Goal: Task Accomplishment & Management: Use online tool/utility

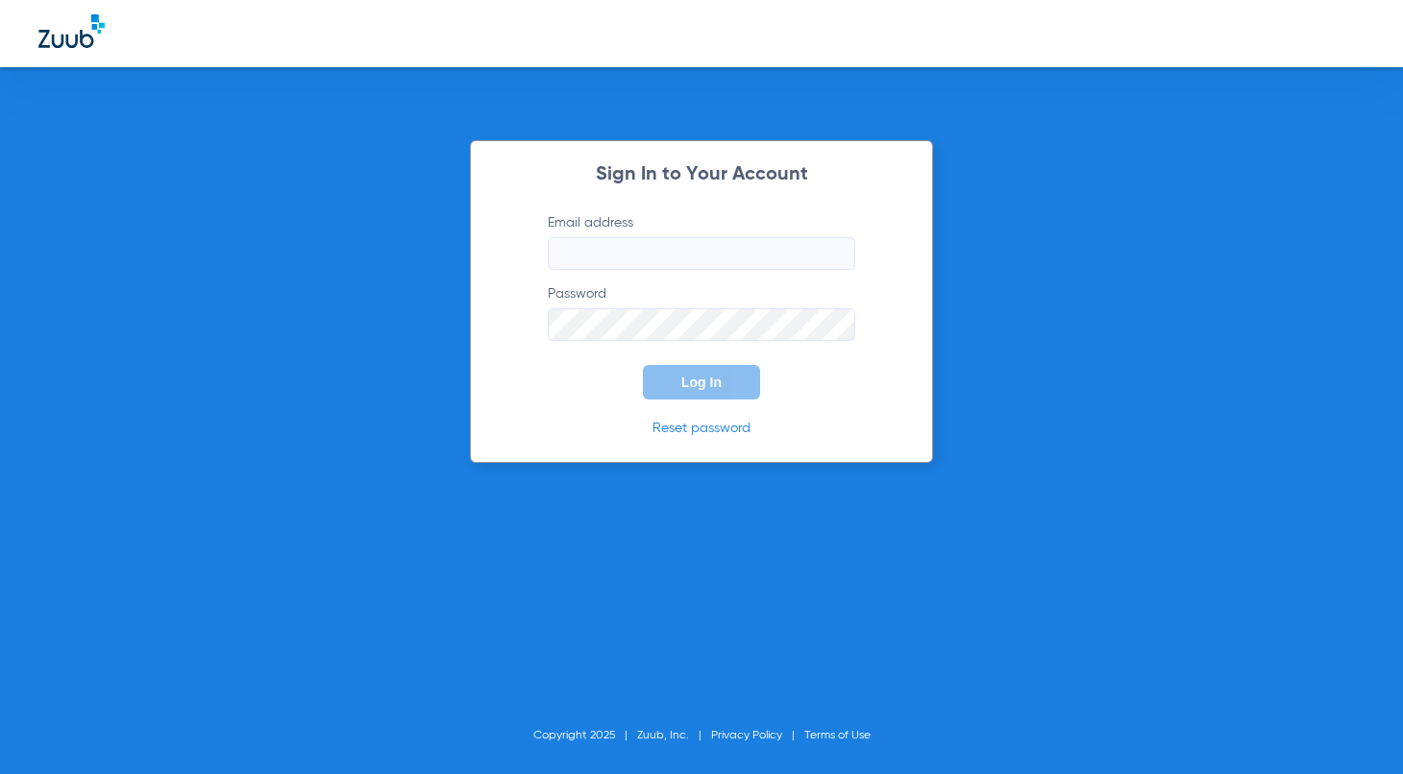
type input "[EMAIL_ADDRESS][DOMAIN_NAME]"
click at [686, 395] on button "Log In" at bounding box center [701, 382] width 117 height 35
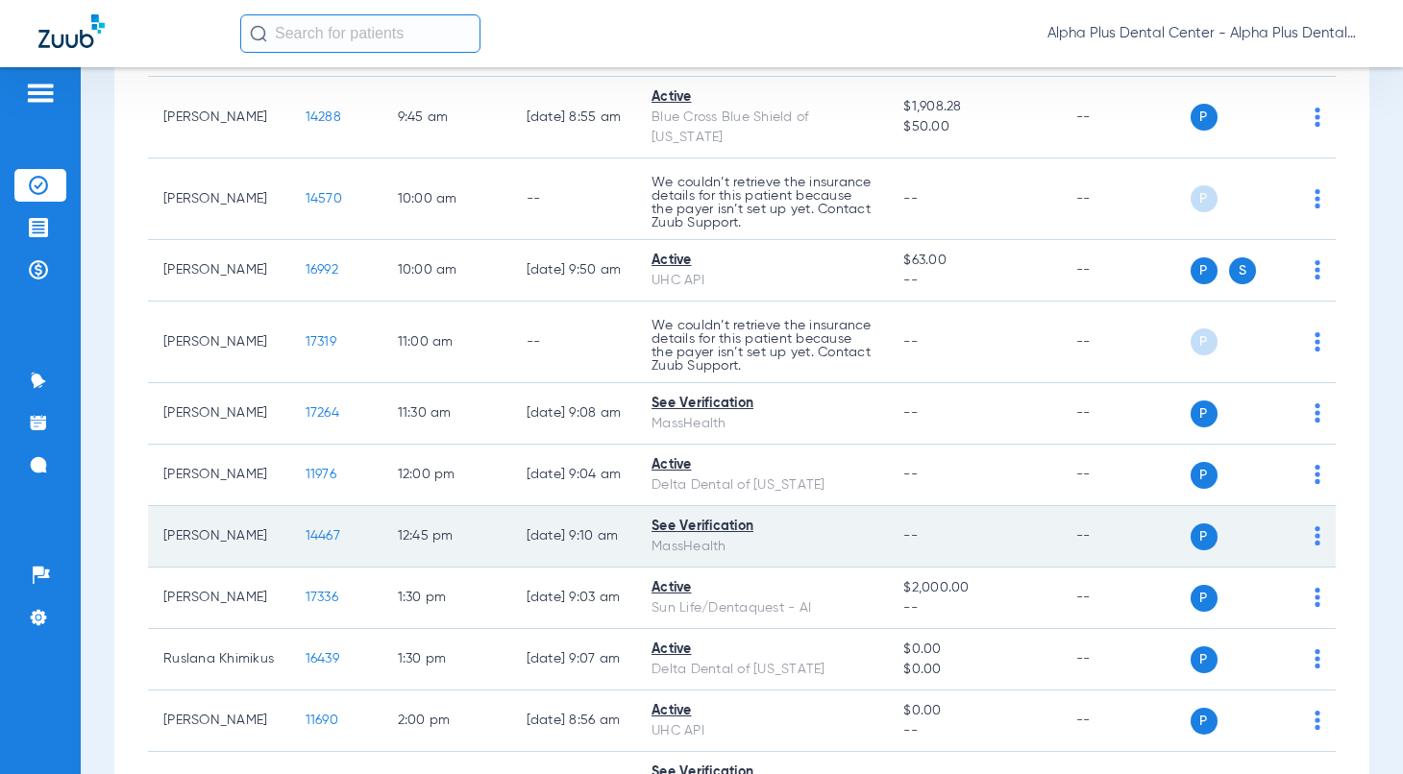
scroll to position [533, 0]
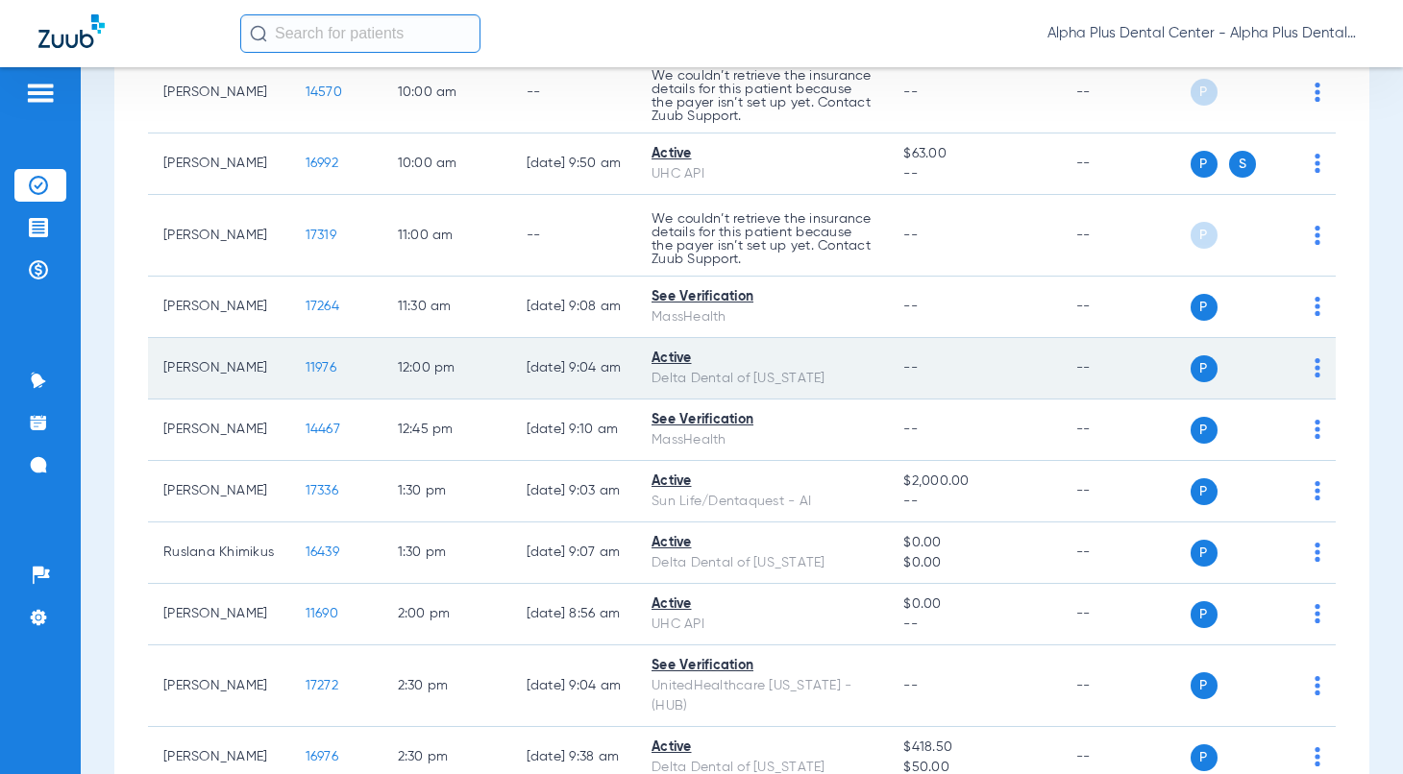
click at [306, 375] on span "11976" at bounding box center [321, 367] width 31 height 13
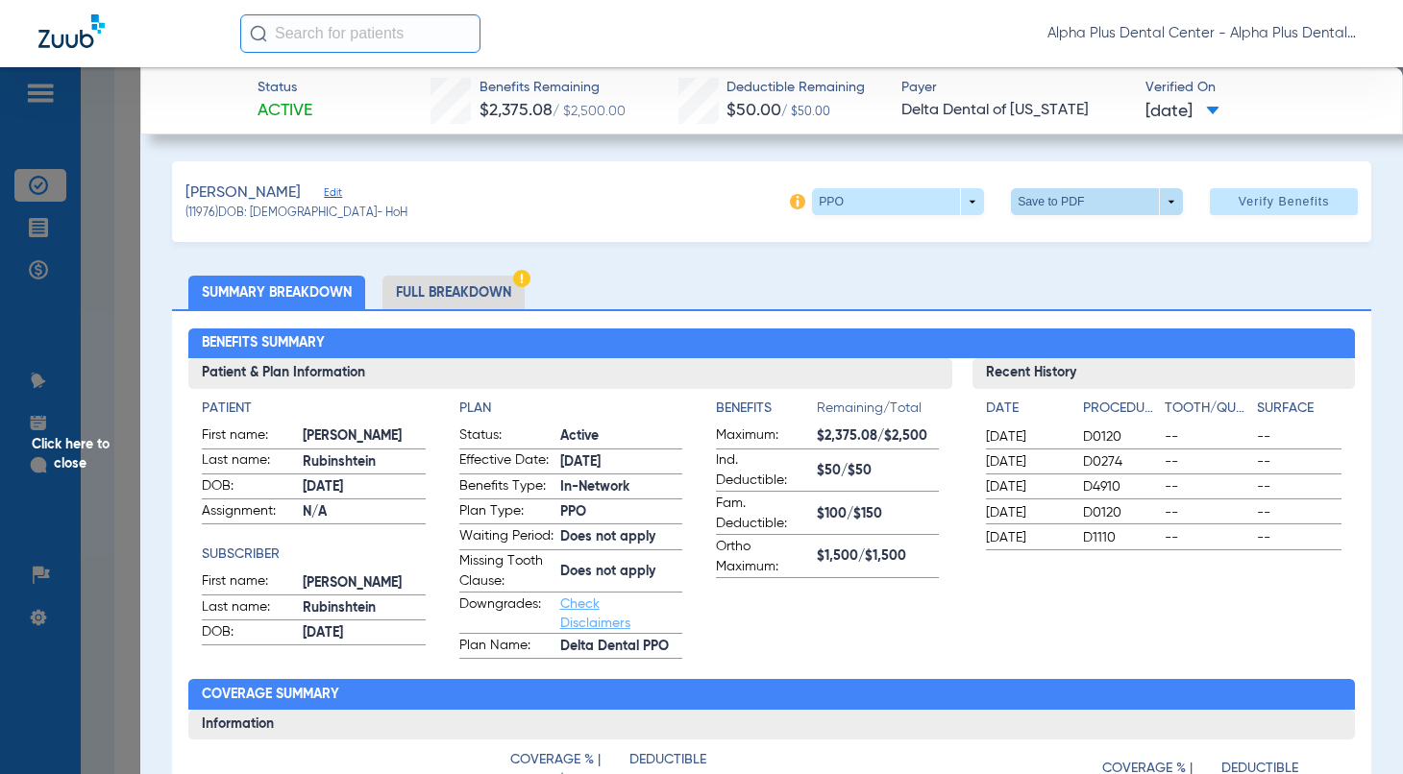
click at [1096, 205] on span at bounding box center [1097, 202] width 46 height 46
click at [1087, 233] on span "Save to PDF" at bounding box center [1088, 239] width 76 height 13
click at [81, 454] on span "Click here to close" at bounding box center [70, 454] width 140 height 774
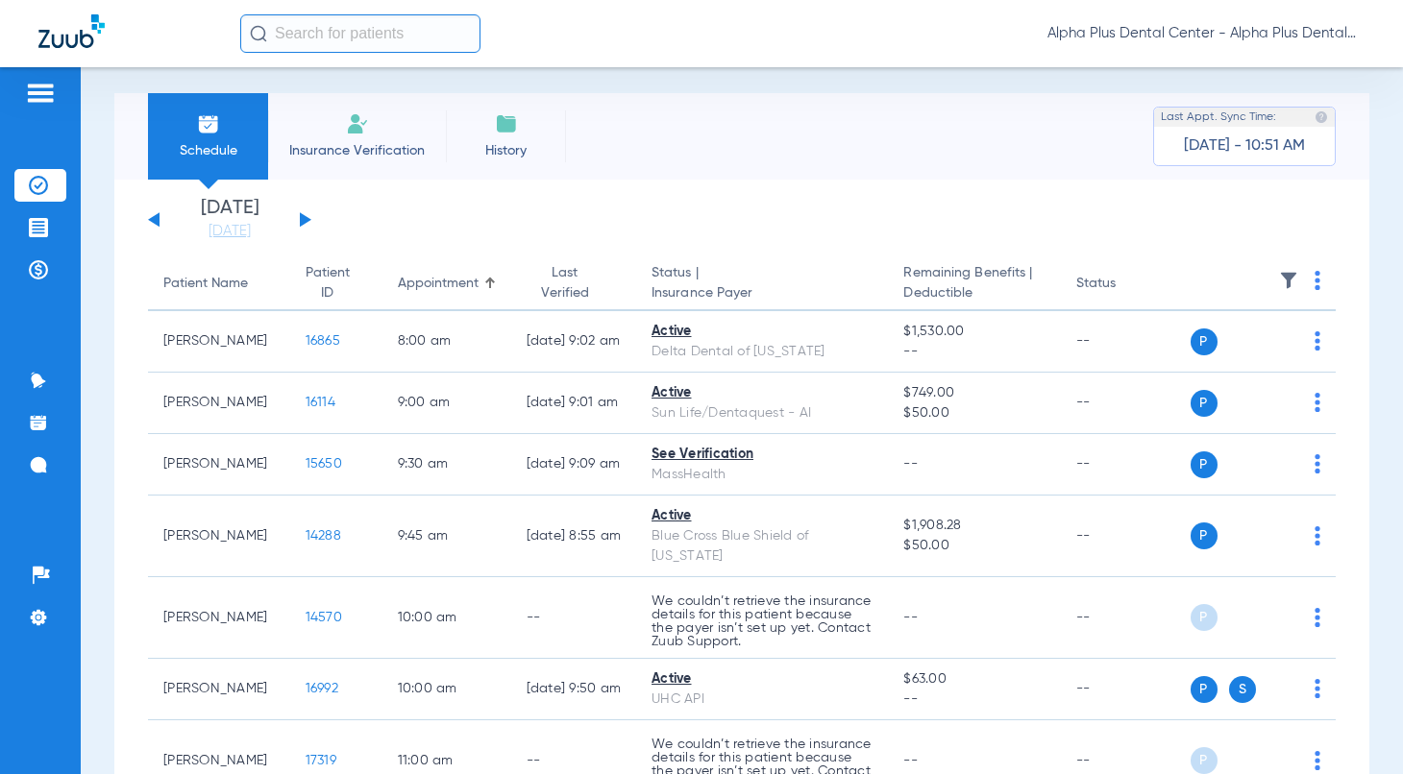
scroll to position [0, 0]
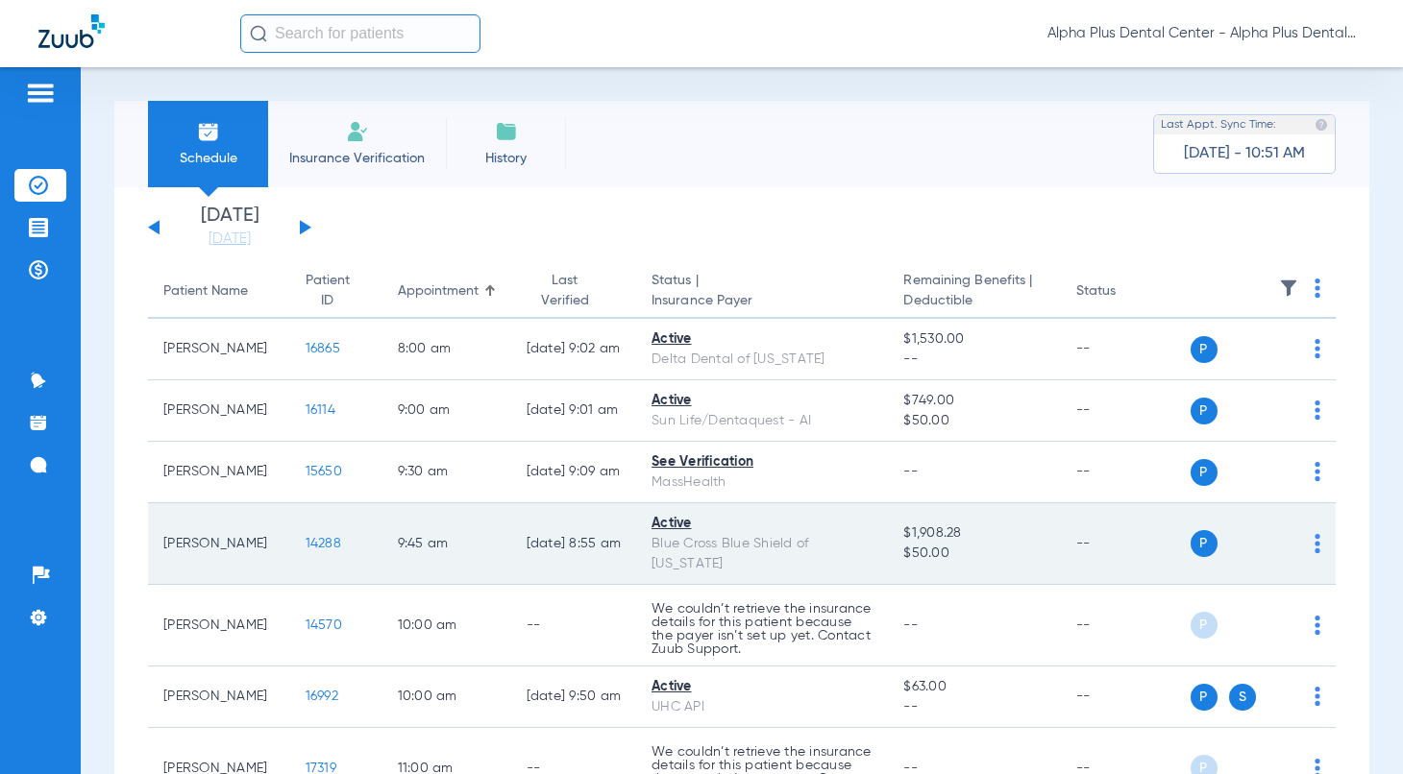
click at [306, 540] on span "14288" at bounding box center [324, 543] width 36 height 13
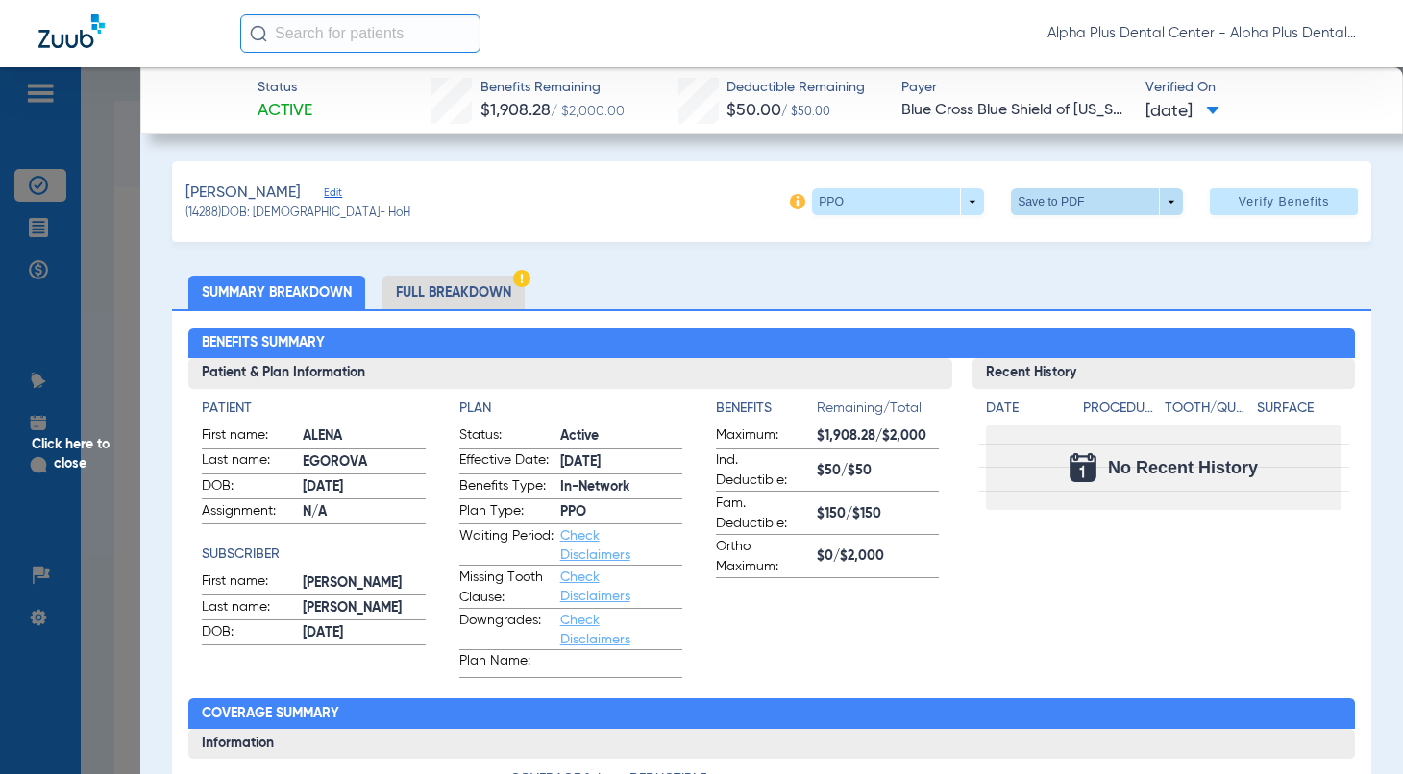
click at [1050, 205] on span at bounding box center [1097, 201] width 172 height 27
click at [1049, 254] on button "insert_drive_file Save to PDF" at bounding box center [1068, 240] width 145 height 38
click at [67, 454] on span "Click here to close" at bounding box center [70, 454] width 140 height 774
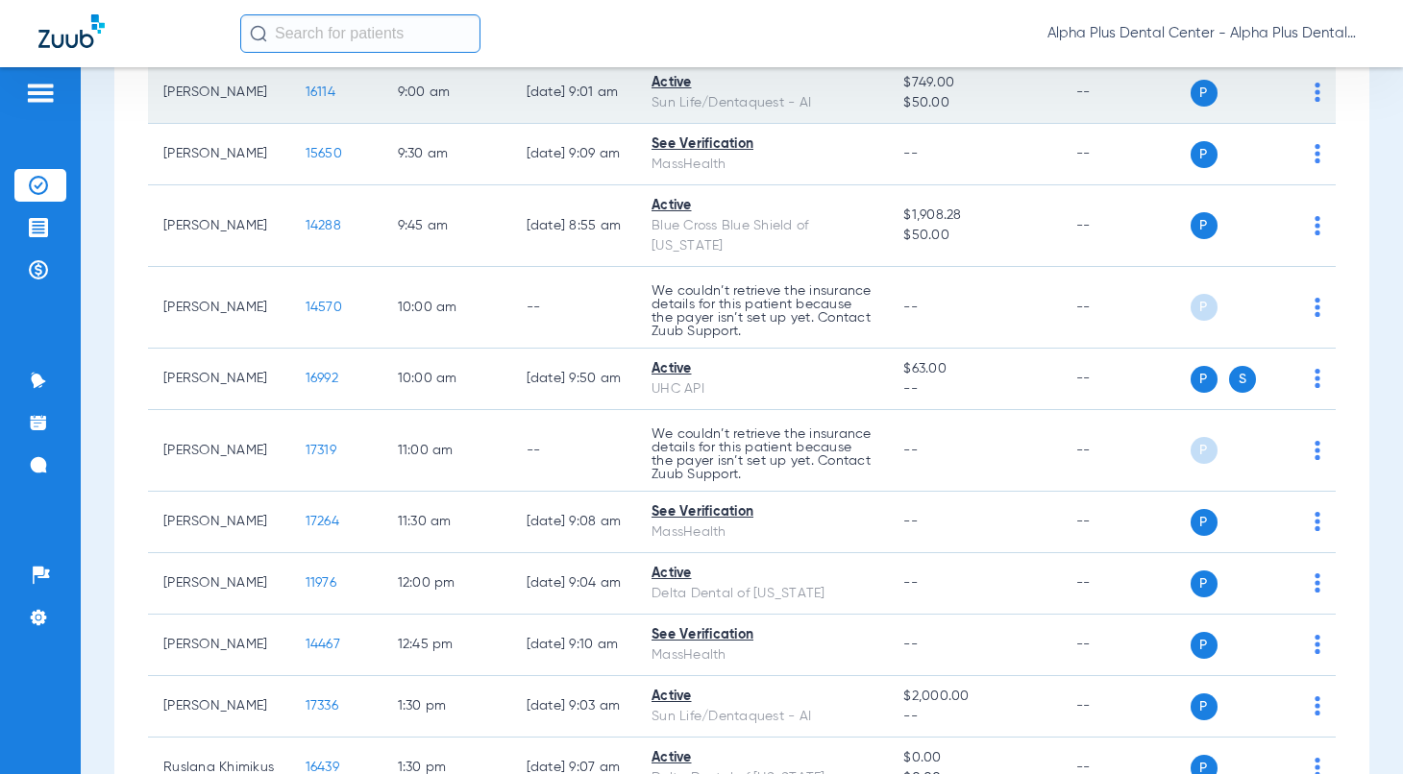
scroll to position [320, 0]
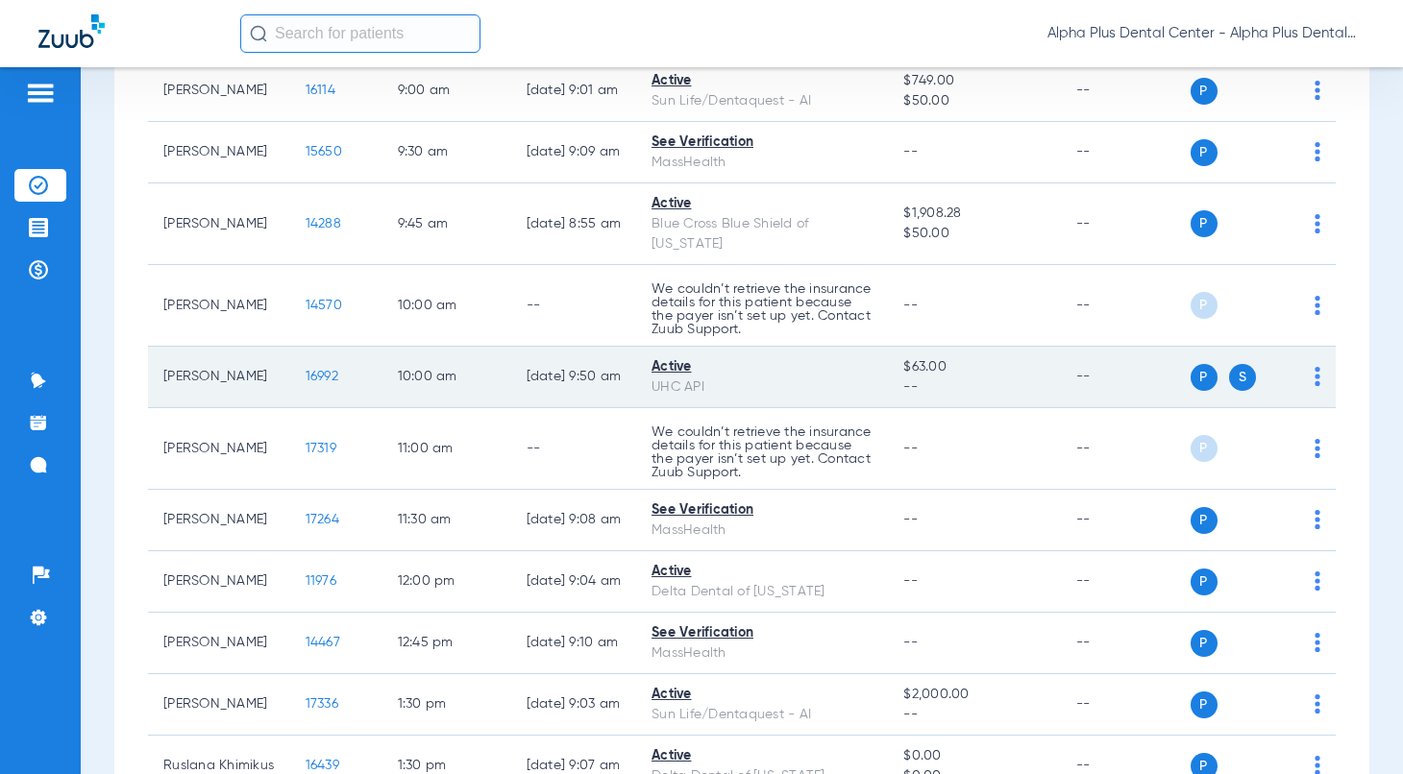
click at [306, 381] on span "16992" at bounding box center [322, 376] width 33 height 13
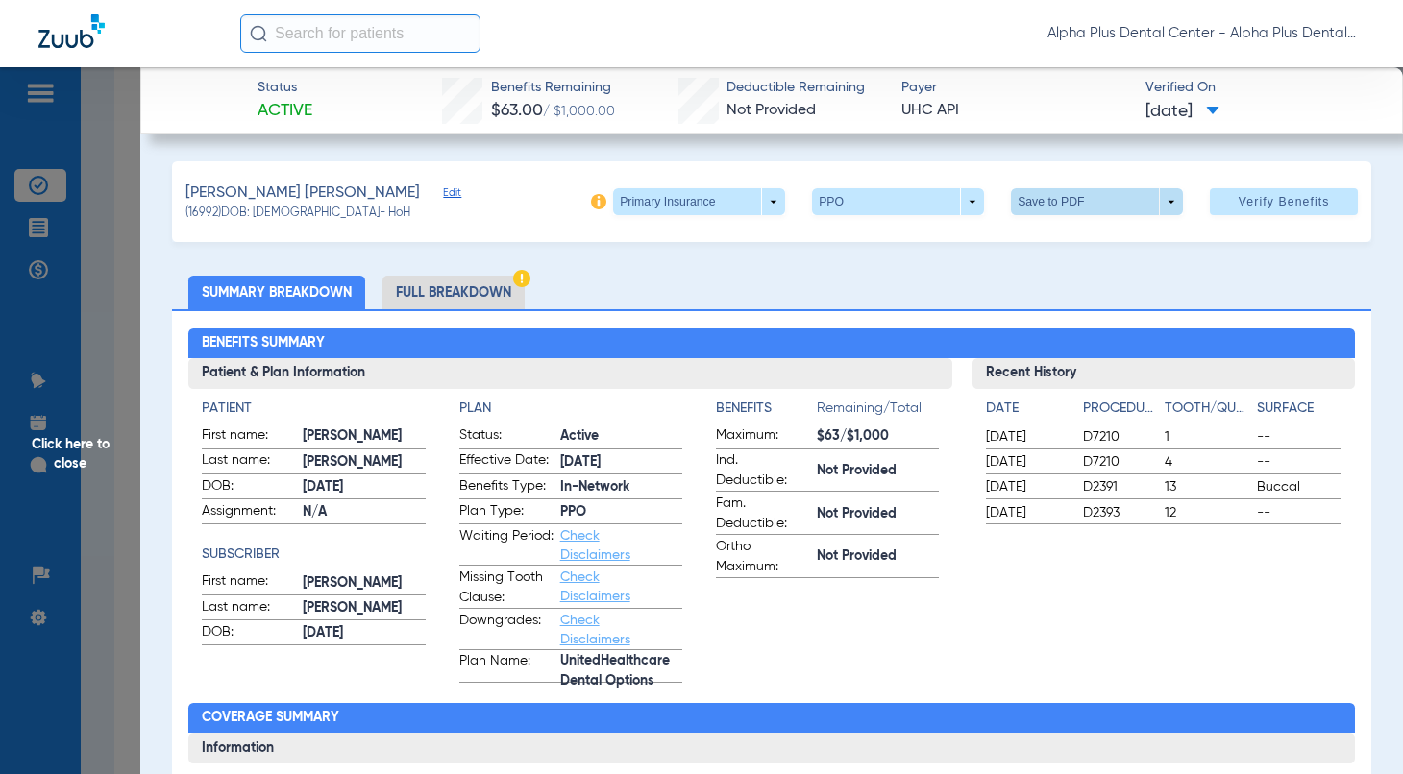
click at [1038, 197] on span at bounding box center [1097, 201] width 172 height 27
click at [1033, 238] on mat-icon "insert_drive_file" at bounding box center [1023, 240] width 23 height 23
click at [750, 203] on span at bounding box center [699, 201] width 172 height 27
click at [688, 276] on span "Secondary Insurance" at bounding box center [677, 278] width 127 height 13
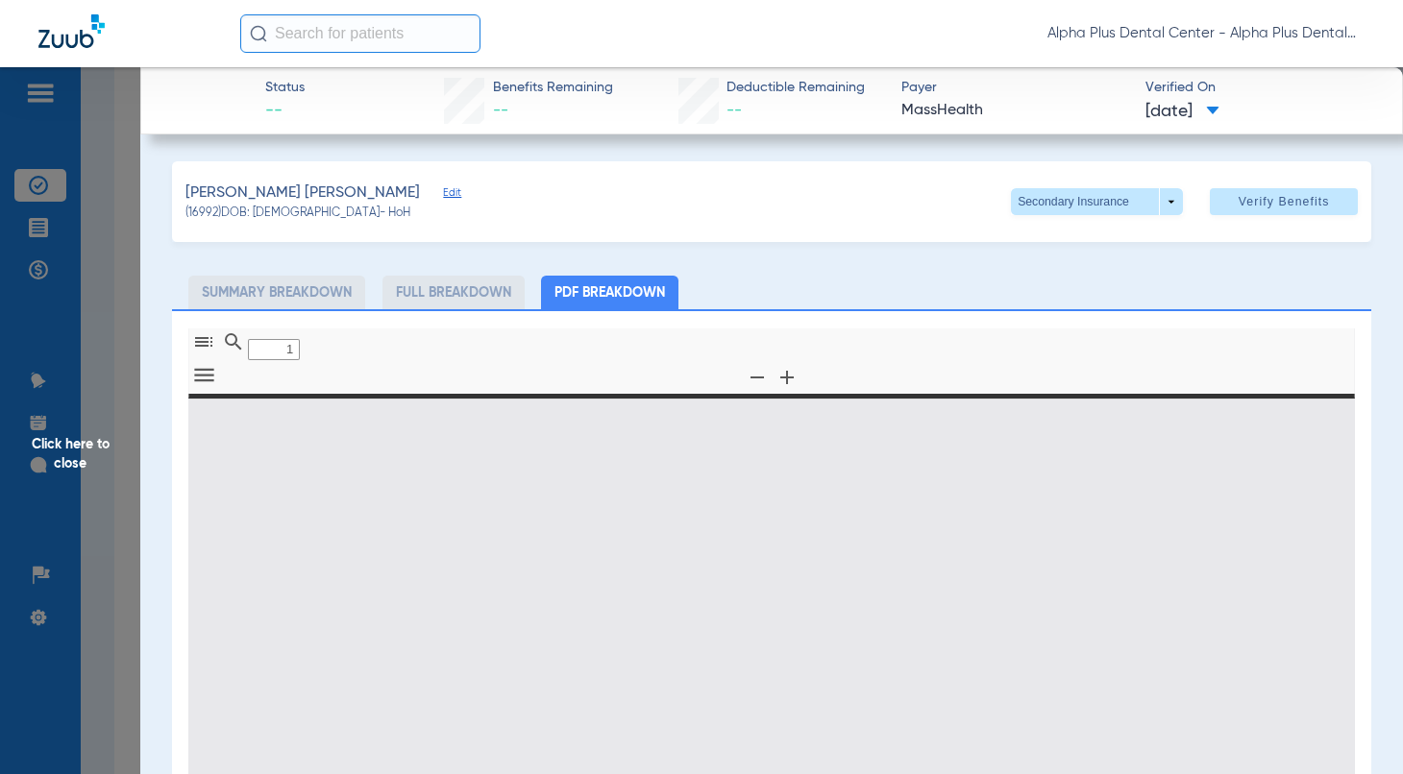
type input "0"
select select "page-width"
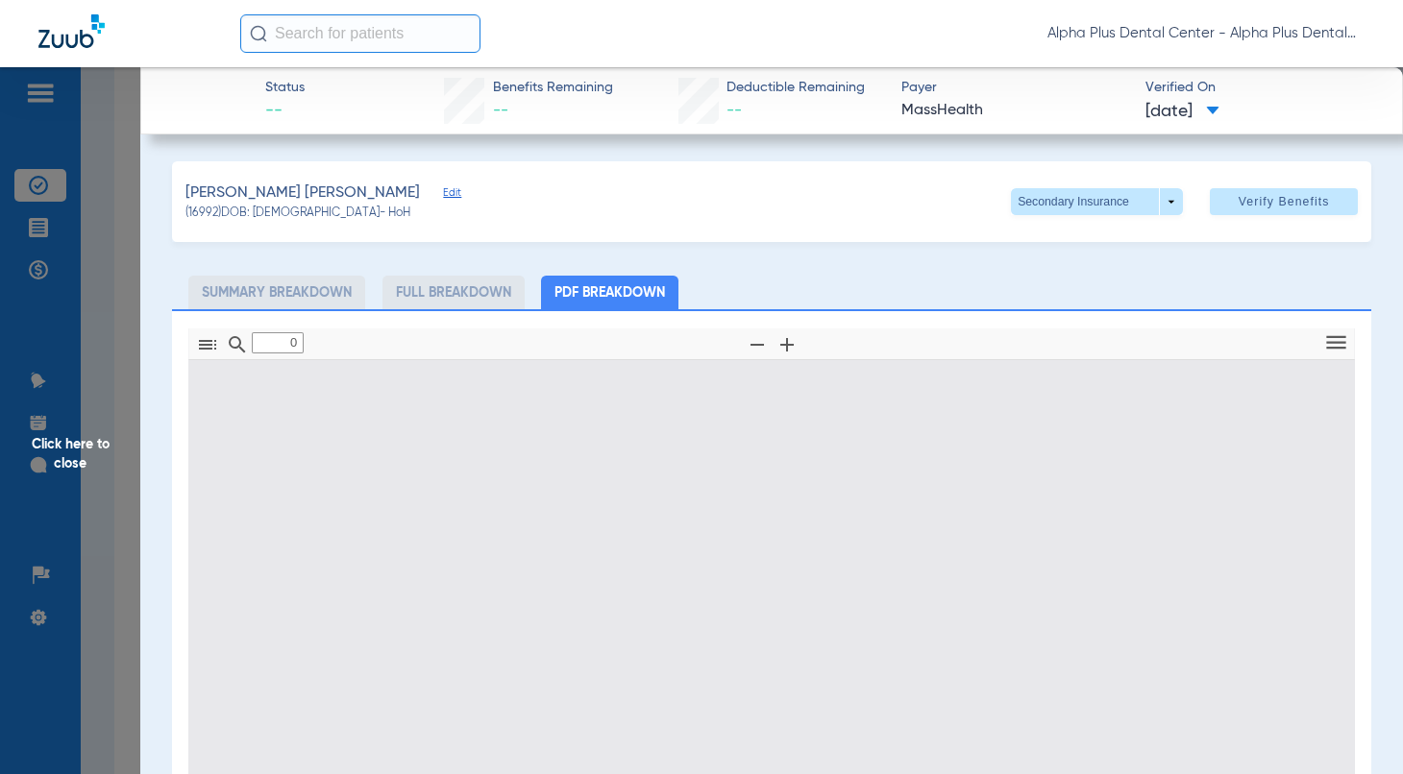
type input "1"
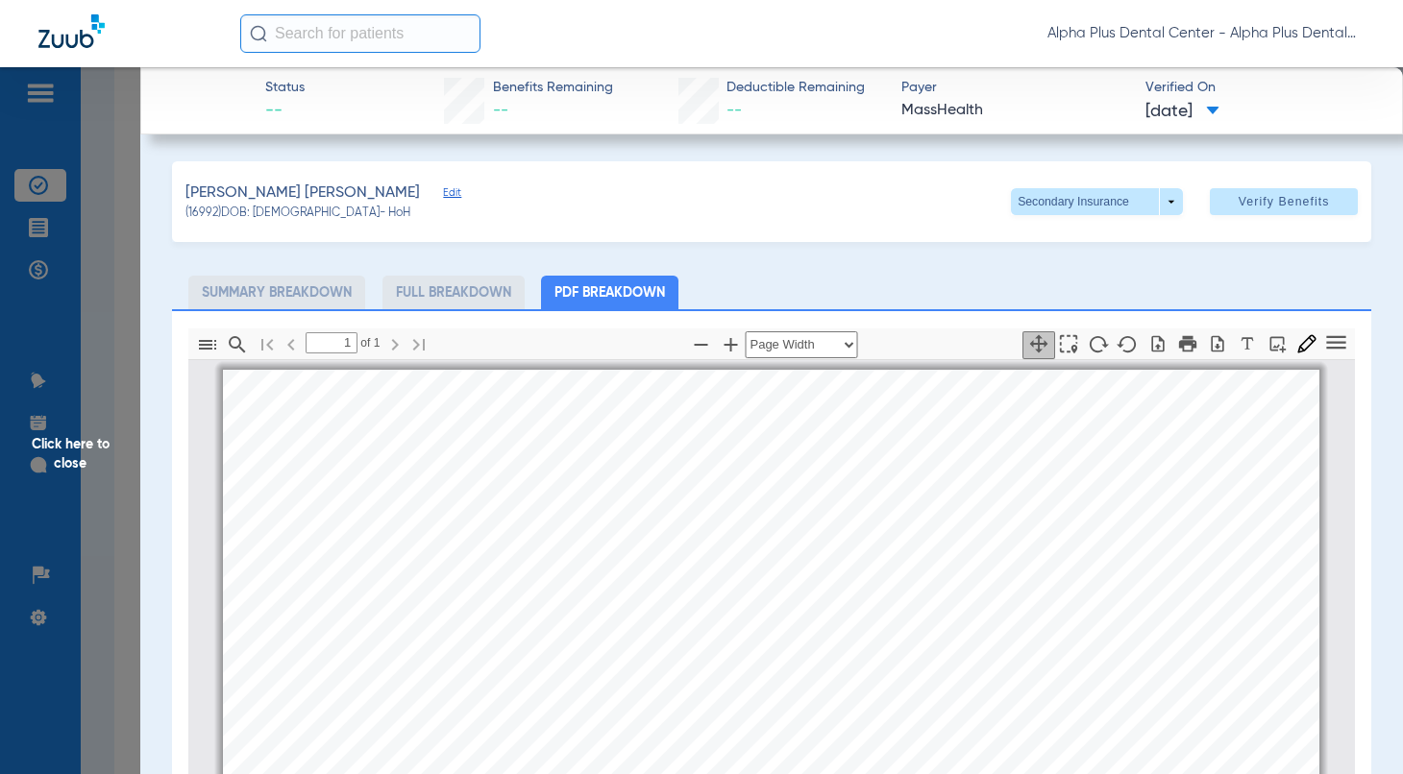
scroll to position [10, 0]
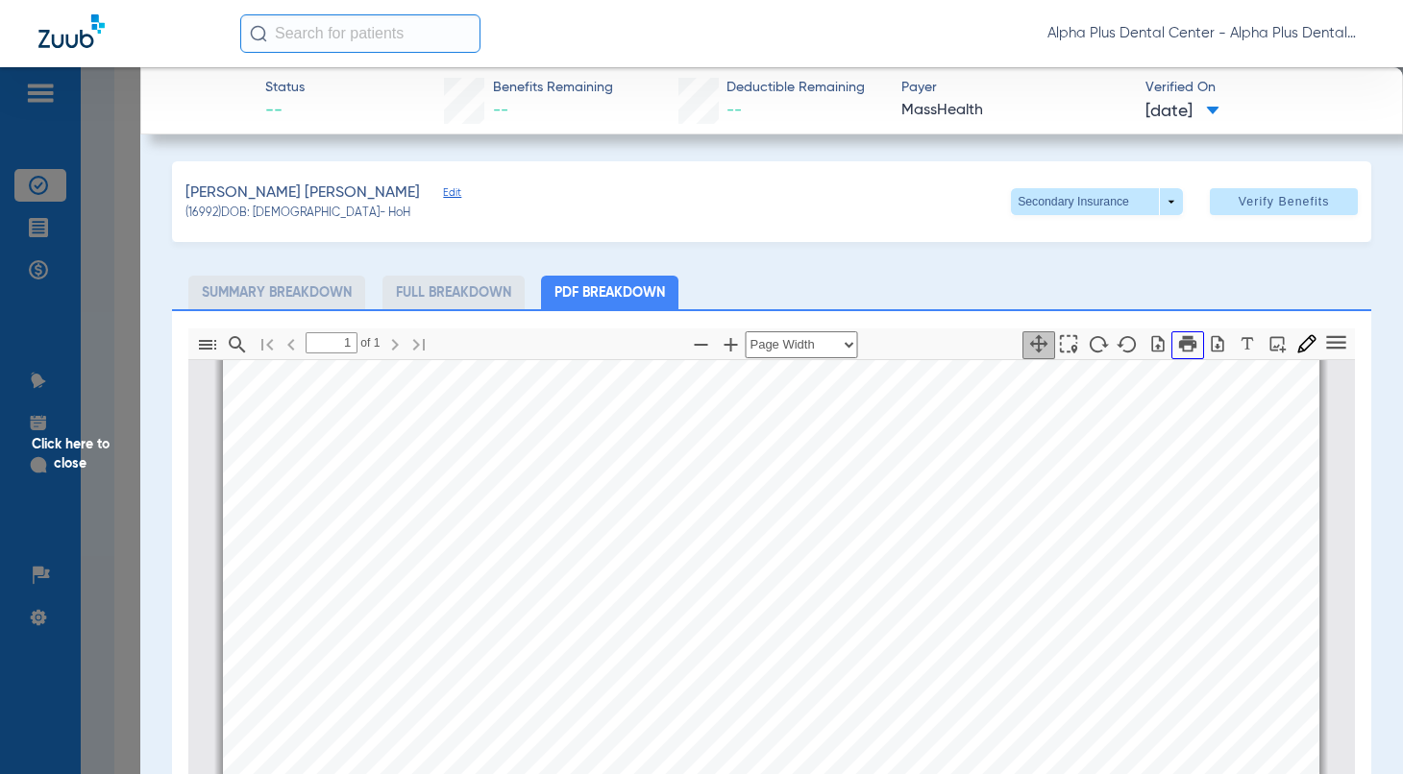
click at [1178, 346] on icon "button" at bounding box center [1186, 343] width 17 height 16
click at [1178, 339] on icon "button" at bounding box center [1186, 343] width 17 height 16
click at [79, 452] on span "Click here to close" at bounding box center [70, 454] width 140 height 774
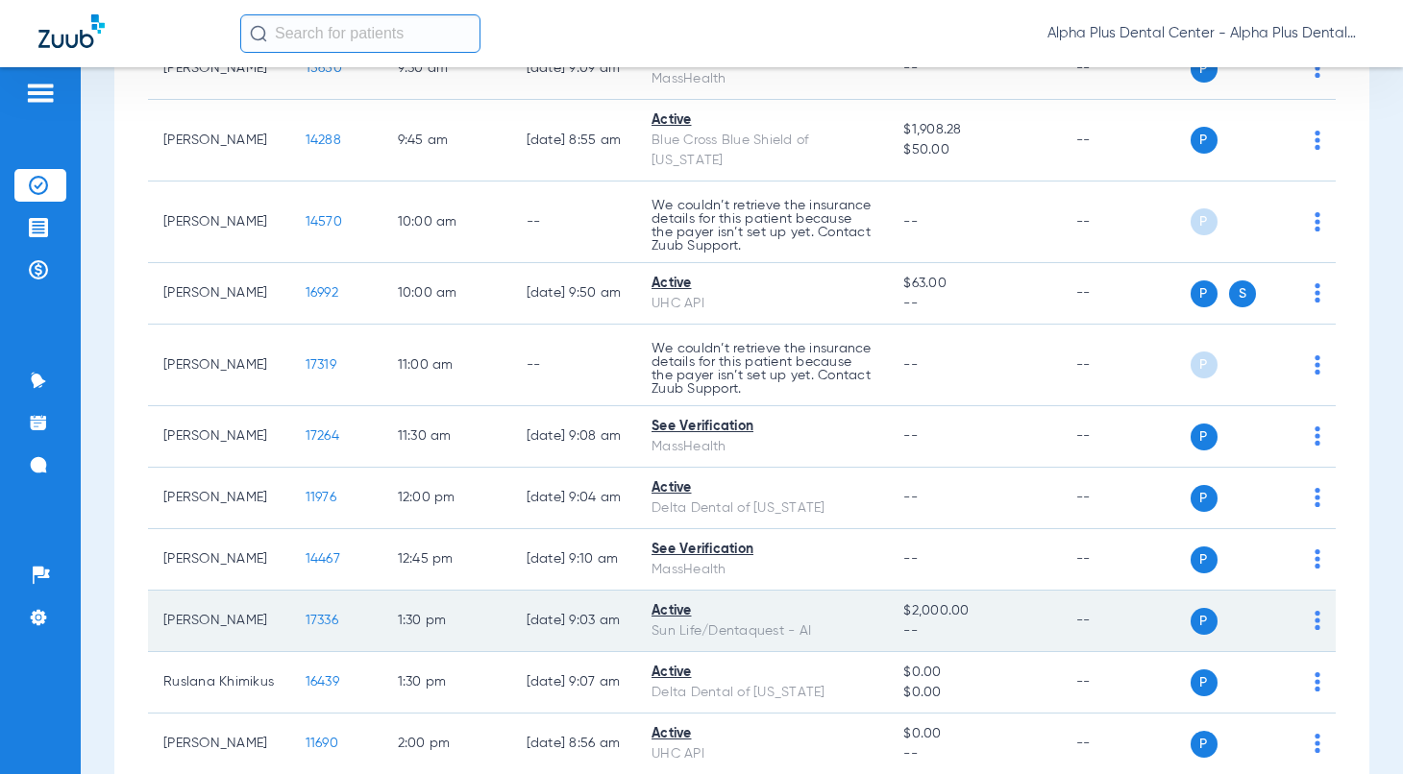
scroll to position [533, 0]
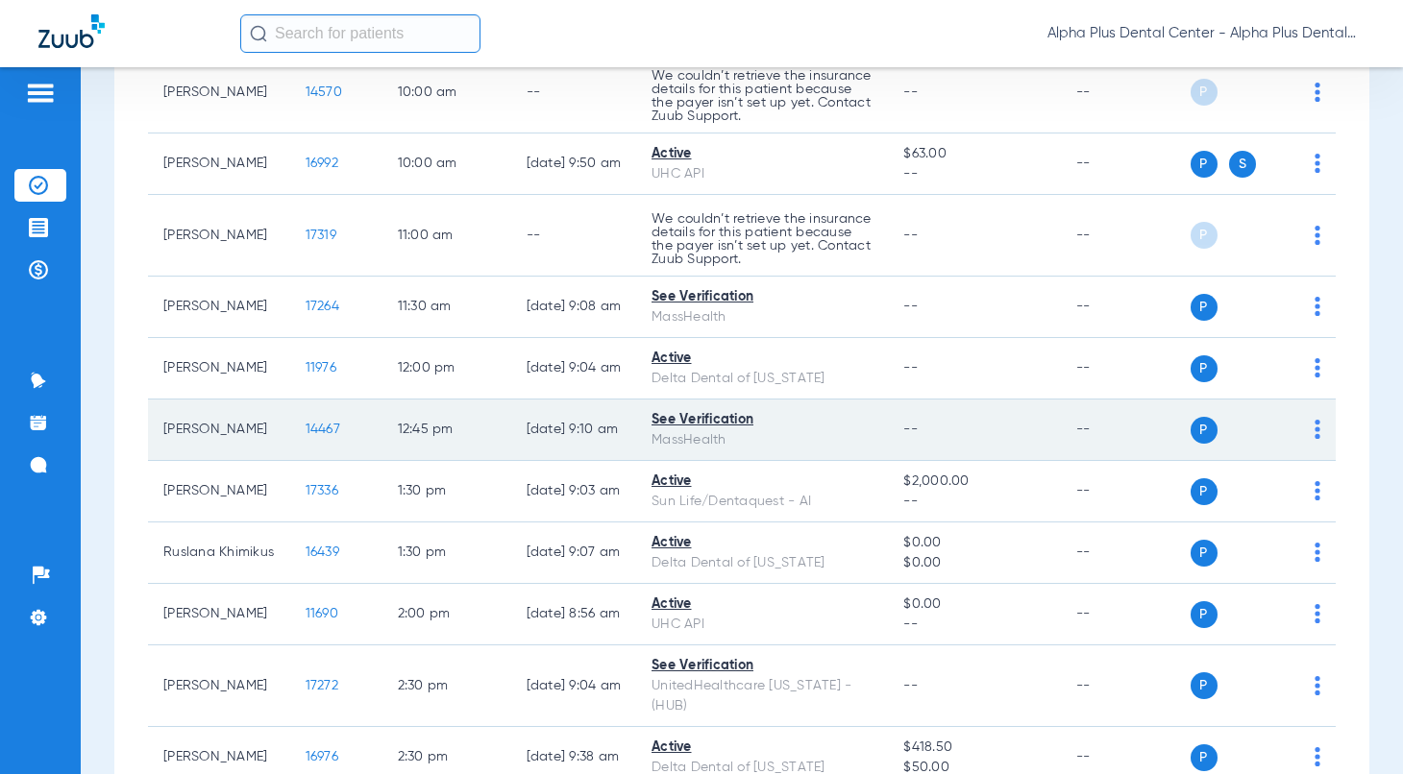
click at [306, 436] on span "14467" at bounding box center [323, 429] width 35 height 13
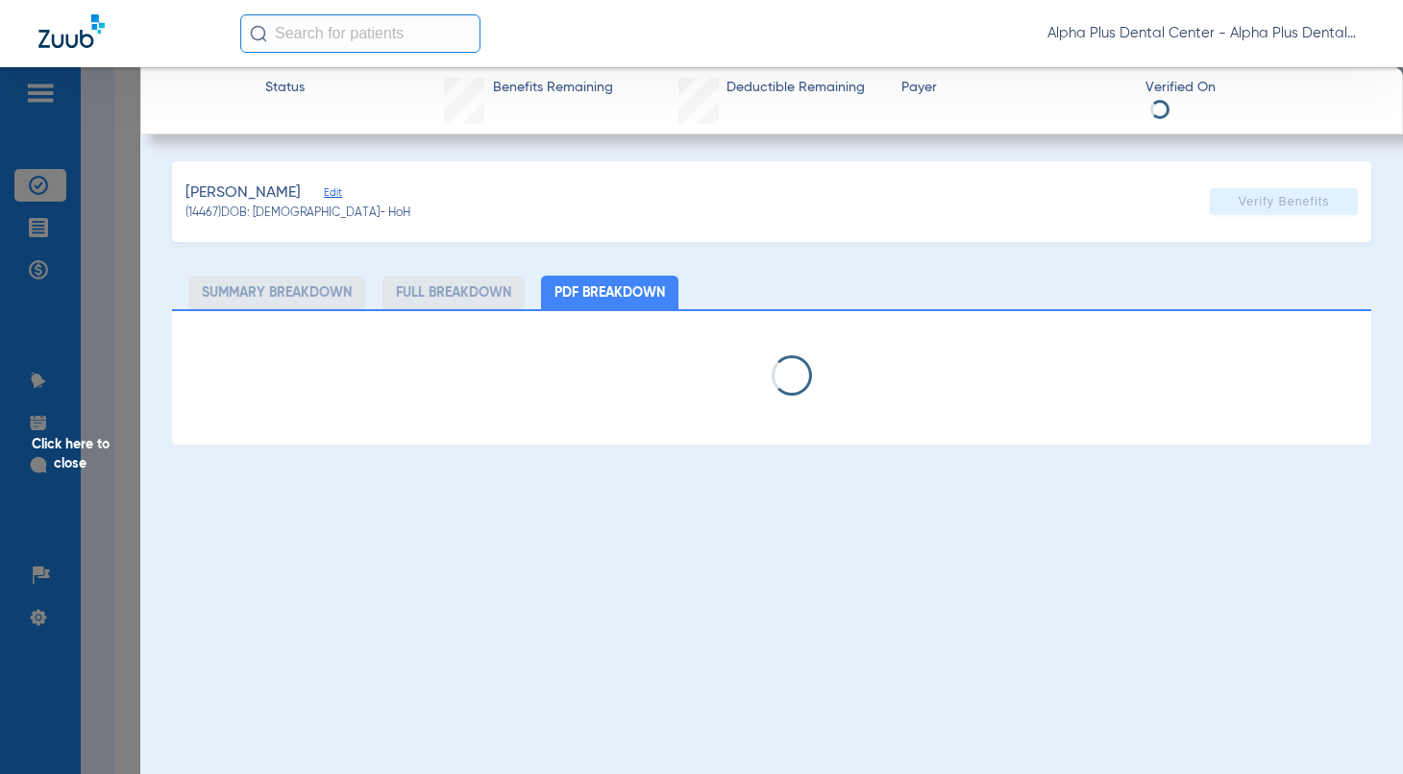
select select "page-width"
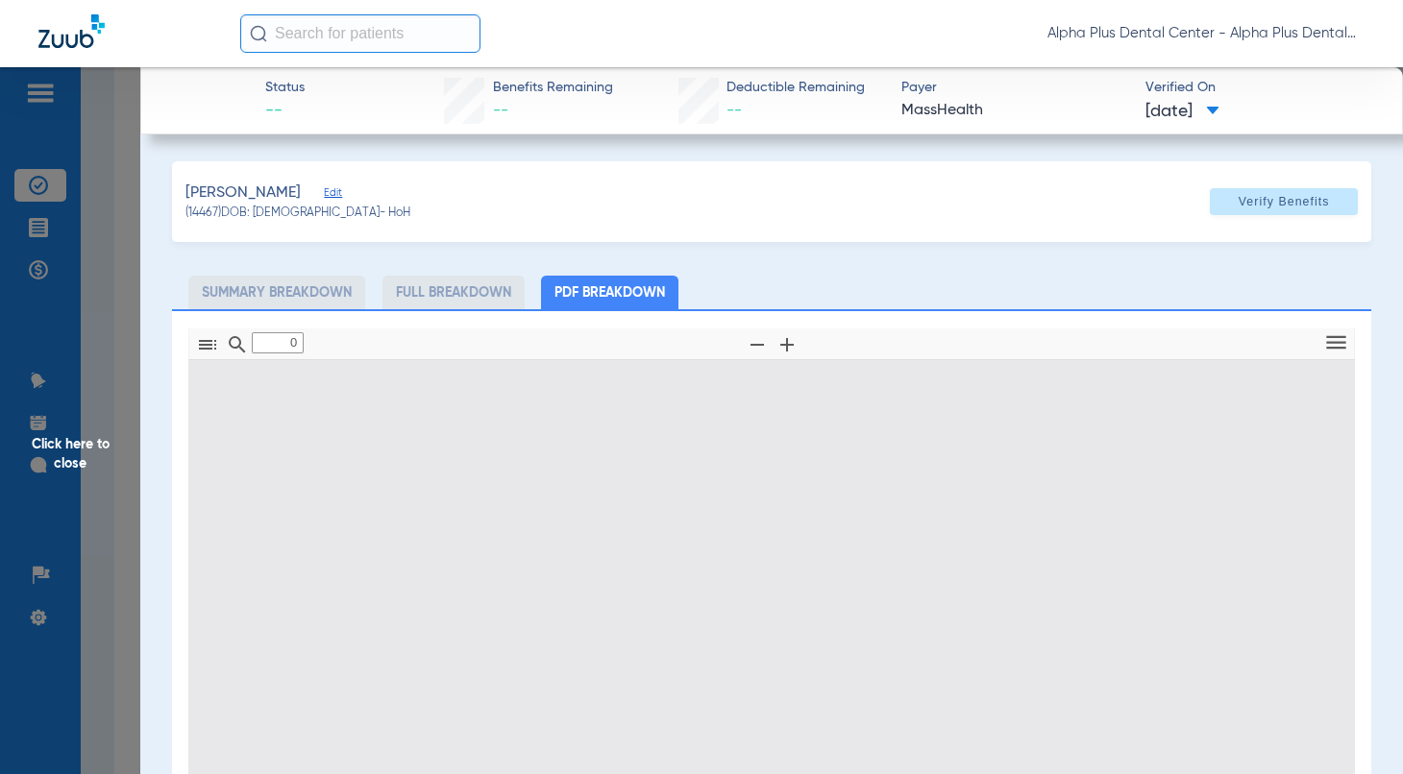
type input "1"
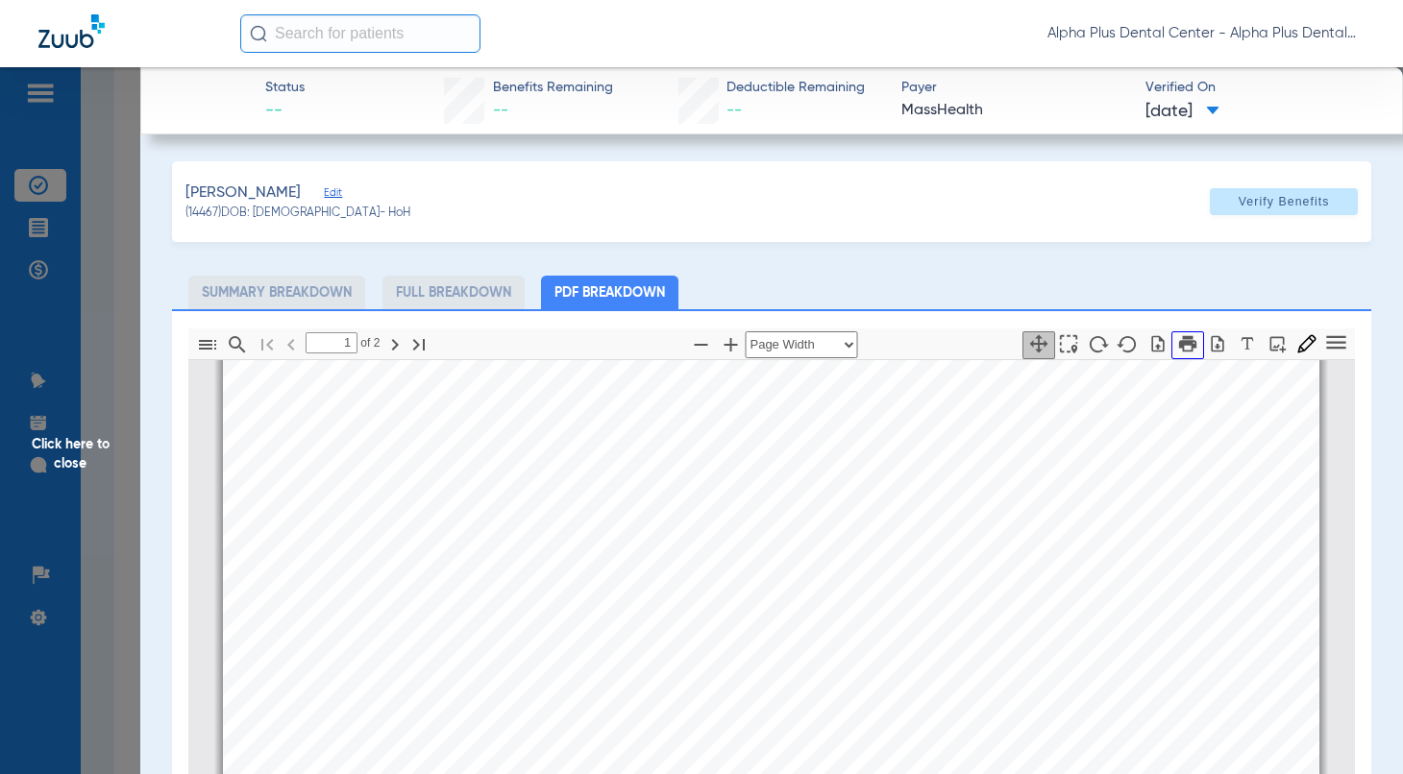
click at [1178, 339] on icon "button" at bounding box center [1186, 343] width 17 height 16
click at [63, 463] on span "Click here to close" at bounding box center [70, 454] width 140 height 774
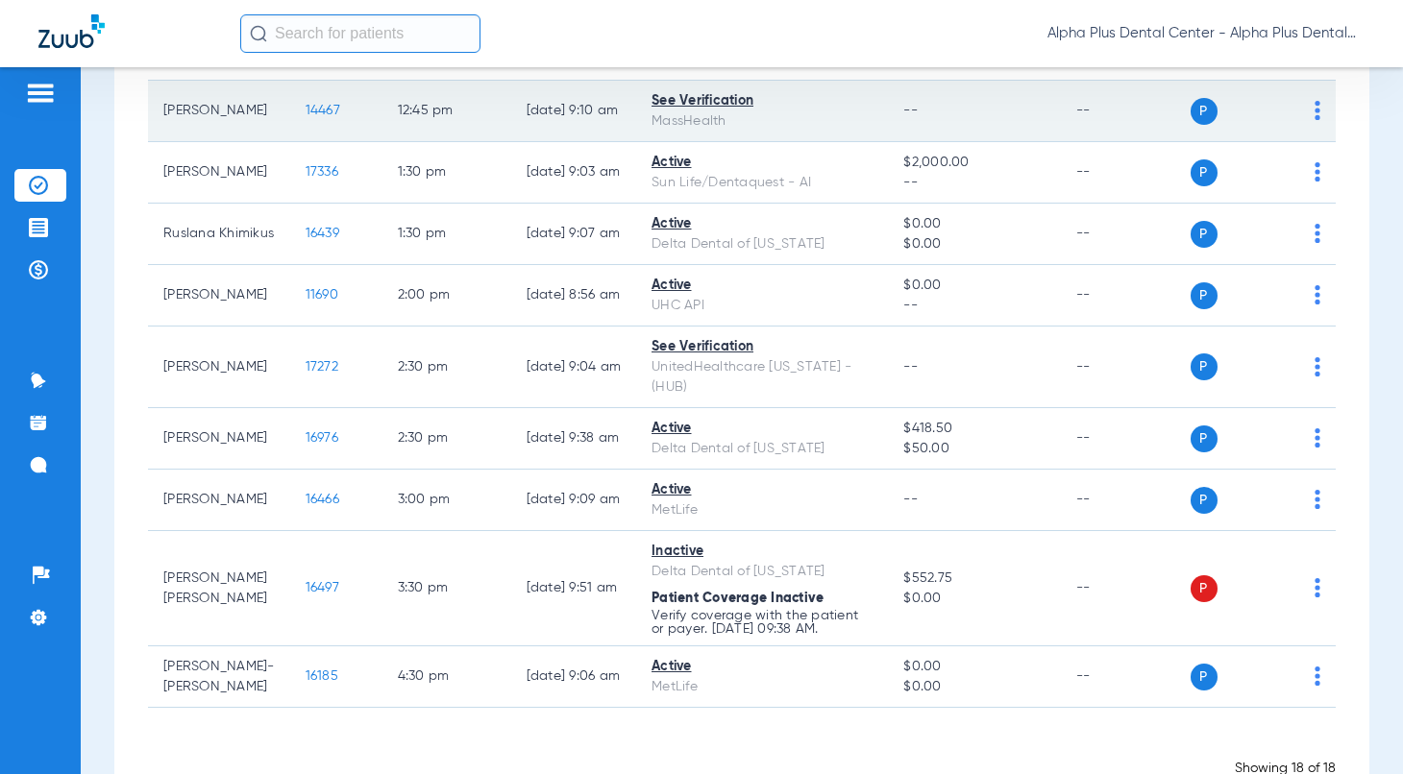
scroll to position [853, 0]
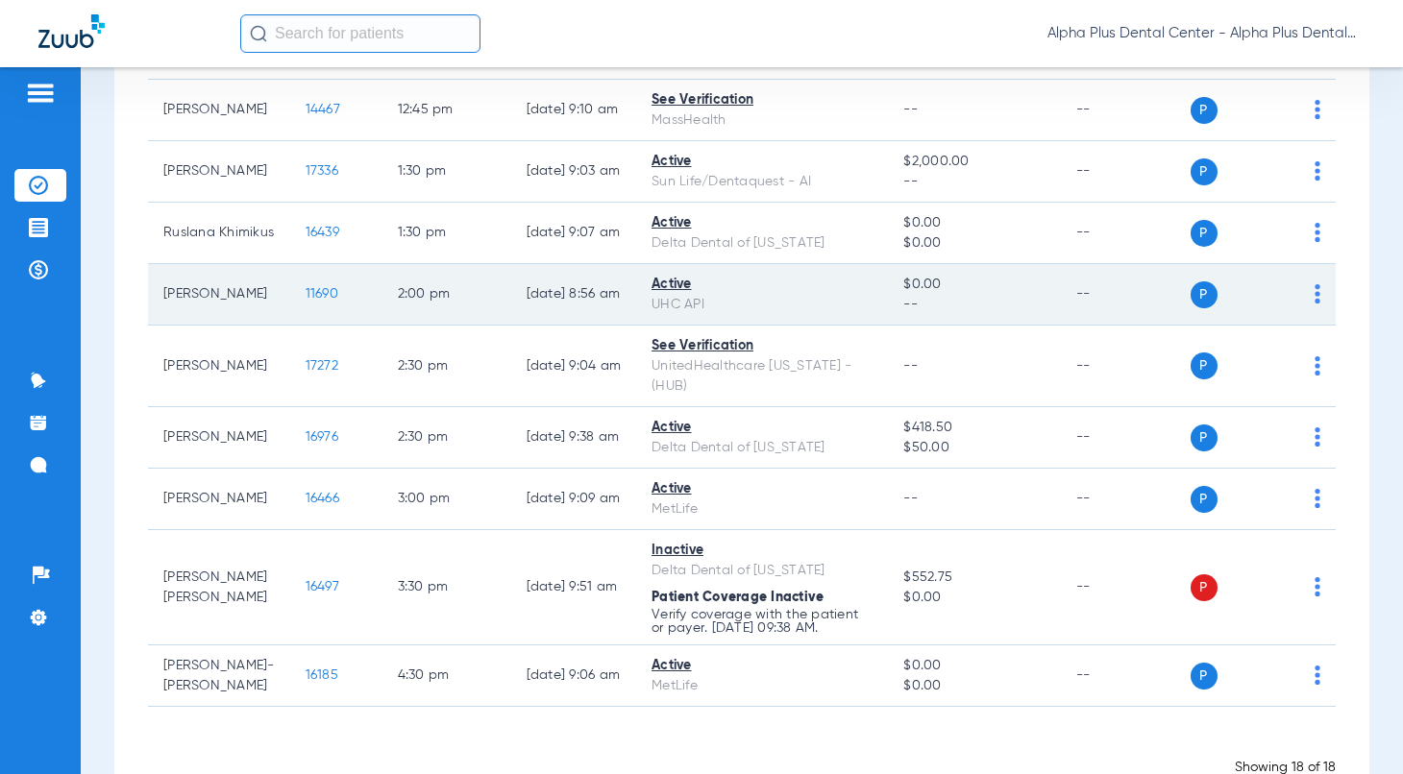
click at [306, 301] on span "11690" at bounding box center [322, 293] width 33 height 13
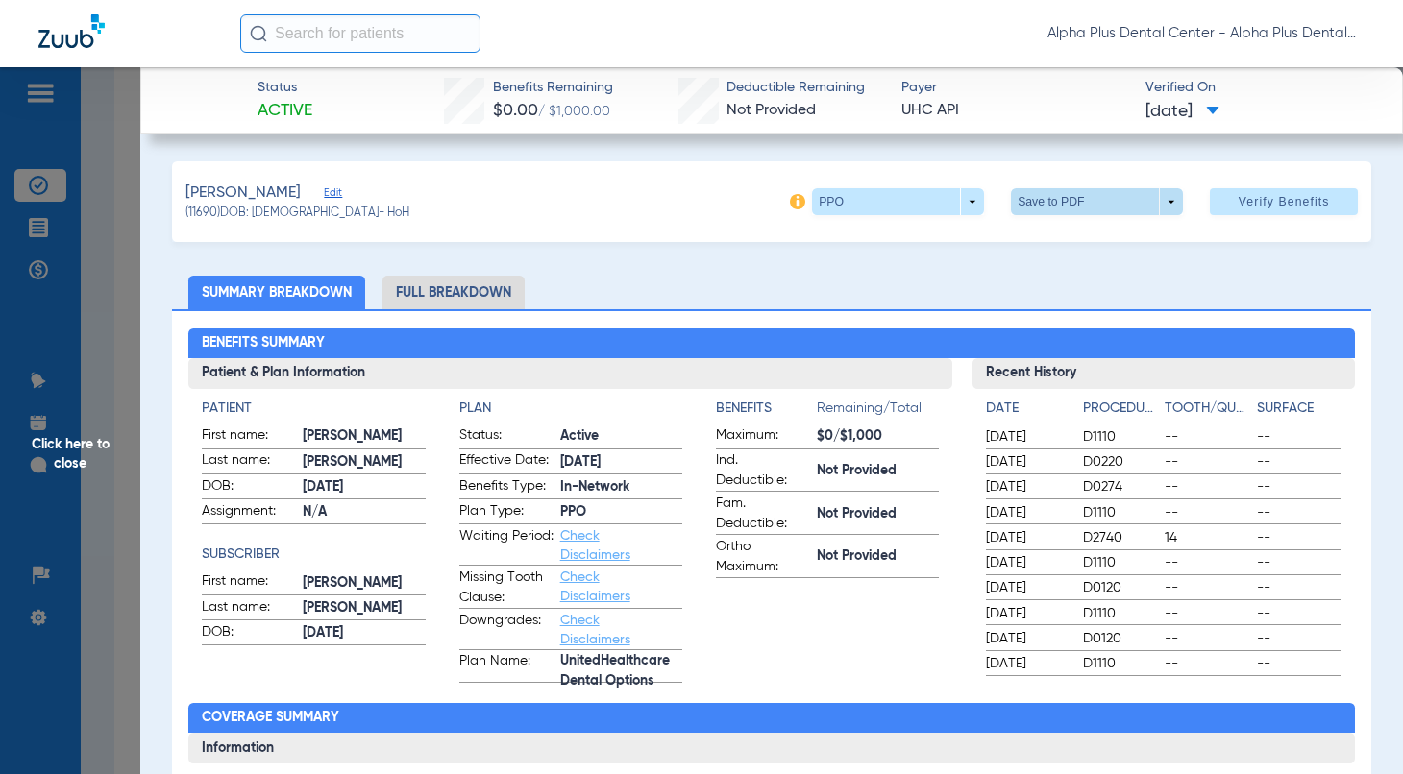
click at [1093, 192] on span at bounding box center [1097, 202] width 46 height 46
click at [1083, 225] on button "insert_drive_file Save to PDF" at bounding box center [1068, 240] width 145 height 38
click at [100, 444] on span "Click here to close" at bounding box center [70, 454] width 140 height 774
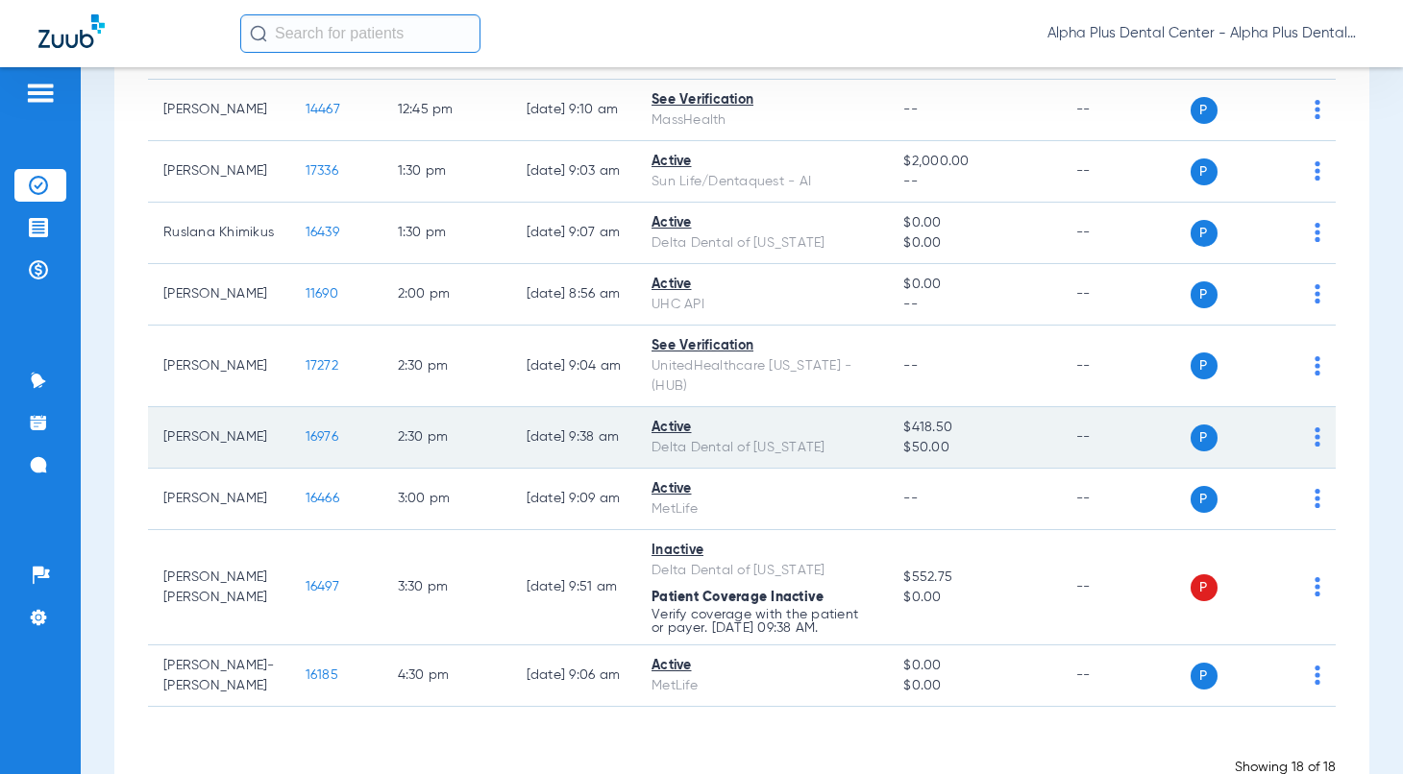
scroll to position [930, 0]
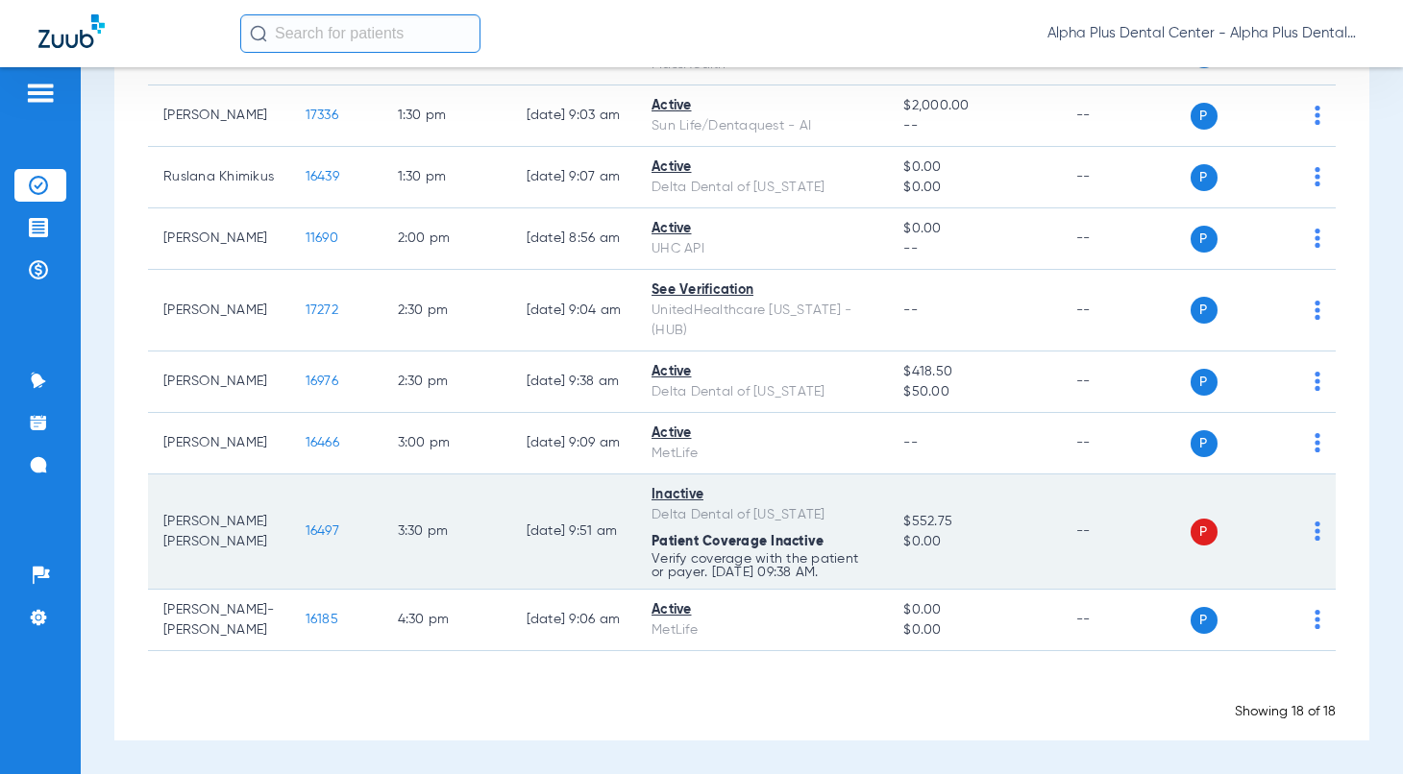
click at [1314, 525] on img at bounding box center [1317, 531] width 6 height 19
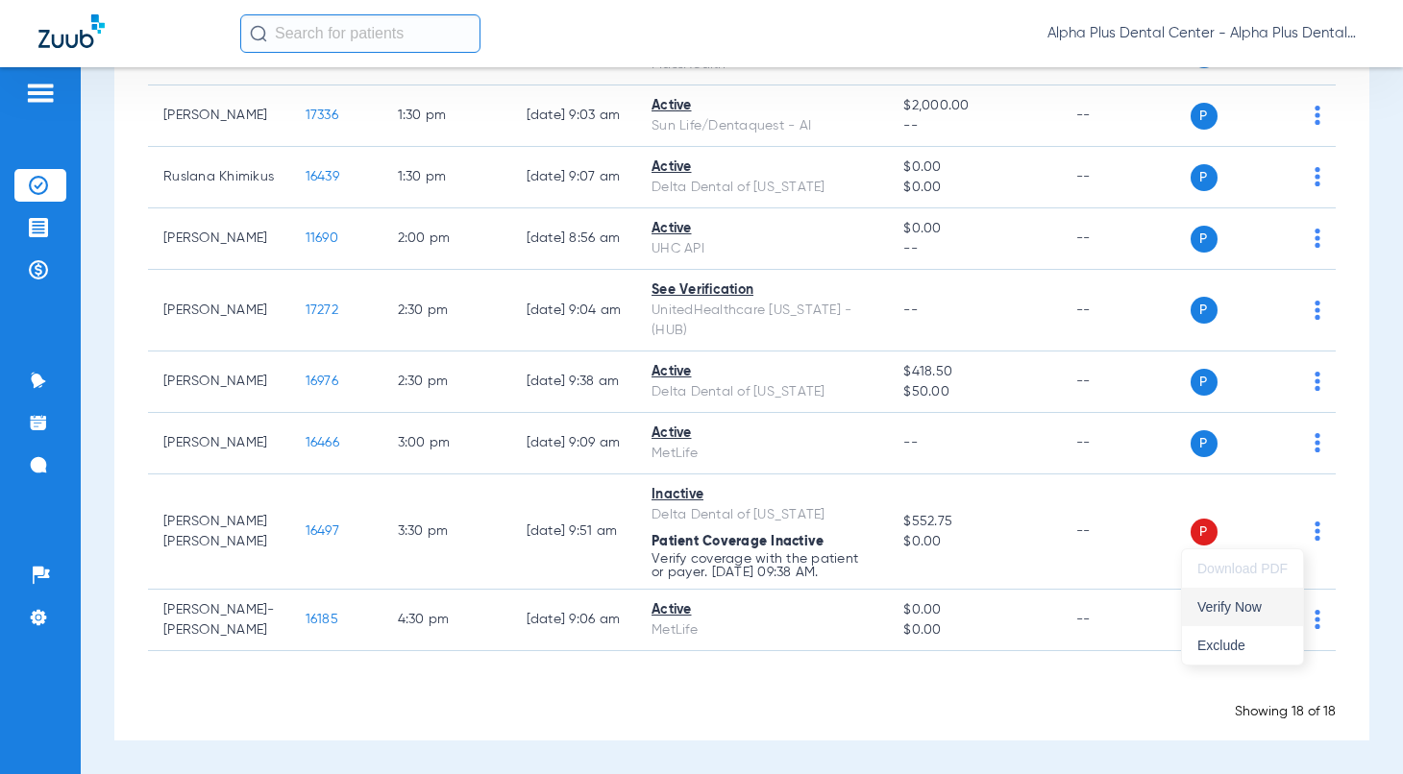
click at [1269, 612] on span "Verify Now" at bounding box center [1242, 607] width 90 height 13
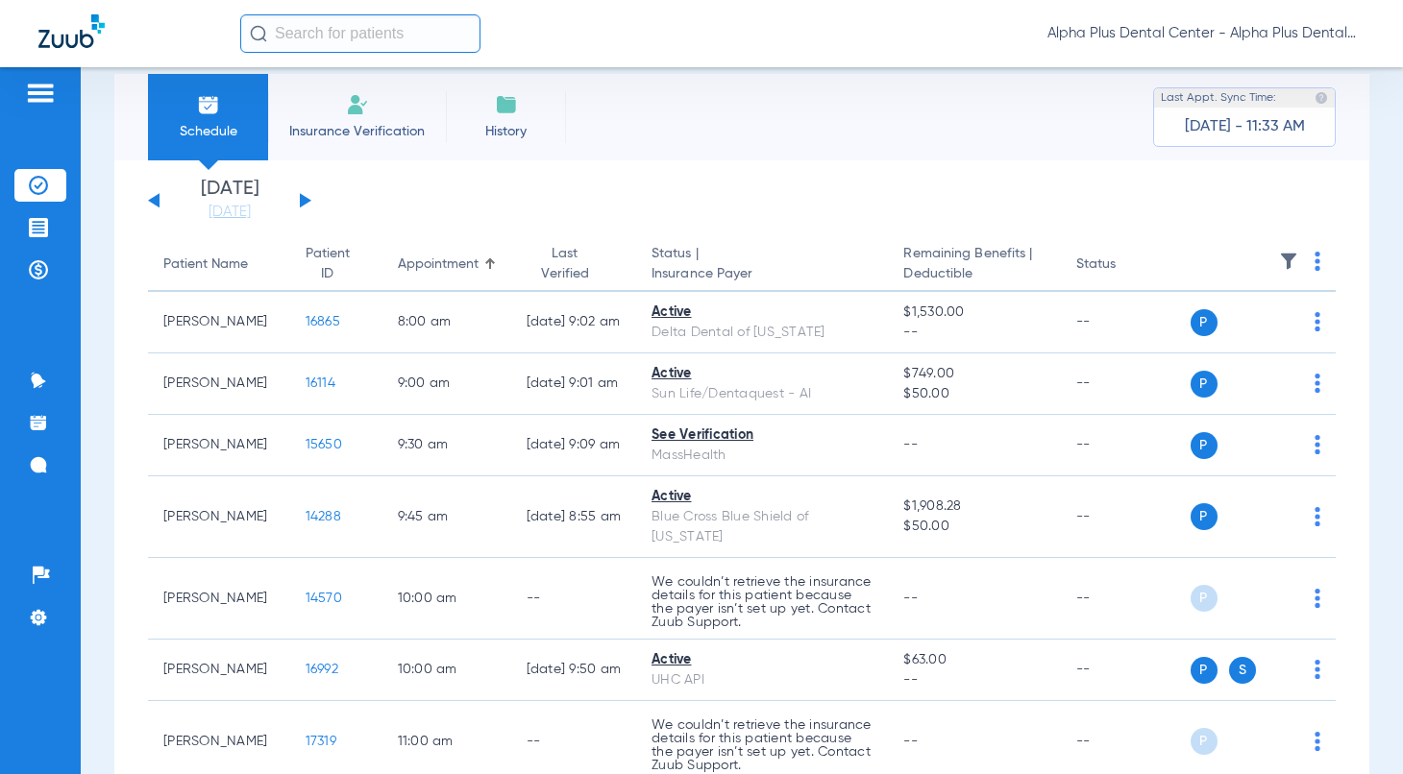
scroll to position [0, 0]
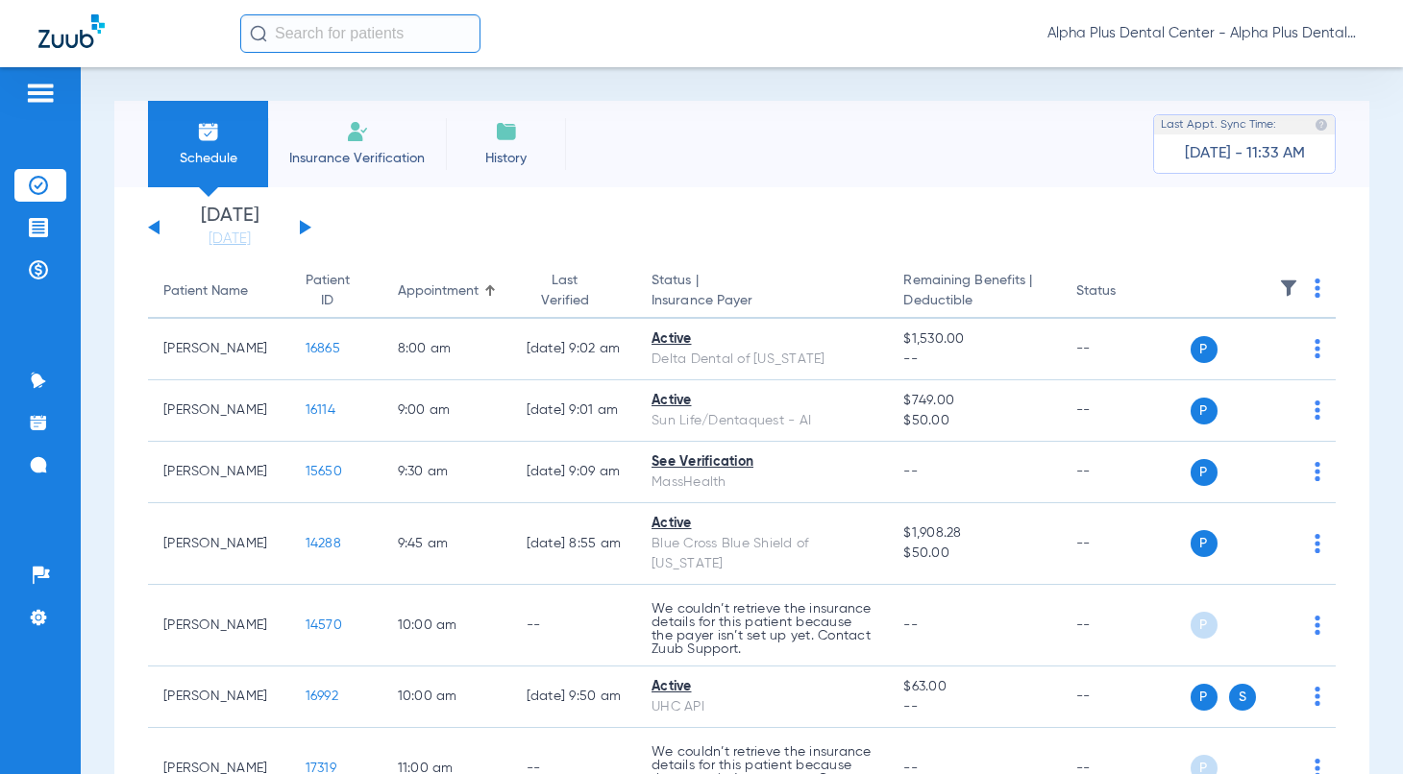
click at [308, 228] on button at bounding box center [306, 227] width 12 height 14
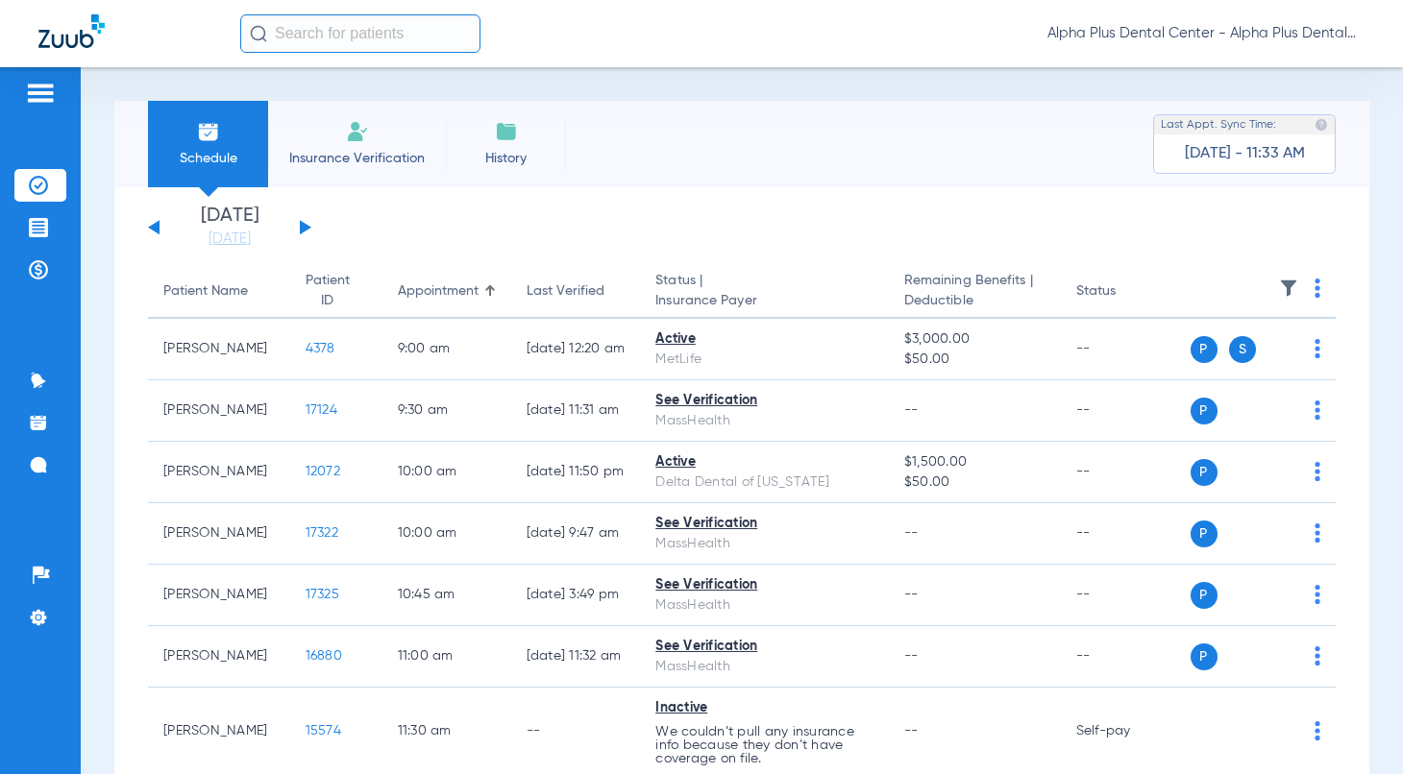
click at [298, 229] on div "[DATE] [DATE] [DATE] [DATE] [DATE] [DATE] [DATE] [DATE] [DATE] [DATE] [DATE] [D…" at bounding box center [229, 228] width 163 height 42
click at [307, 227] on button at bounding box center [306, 227] width 12 height 14
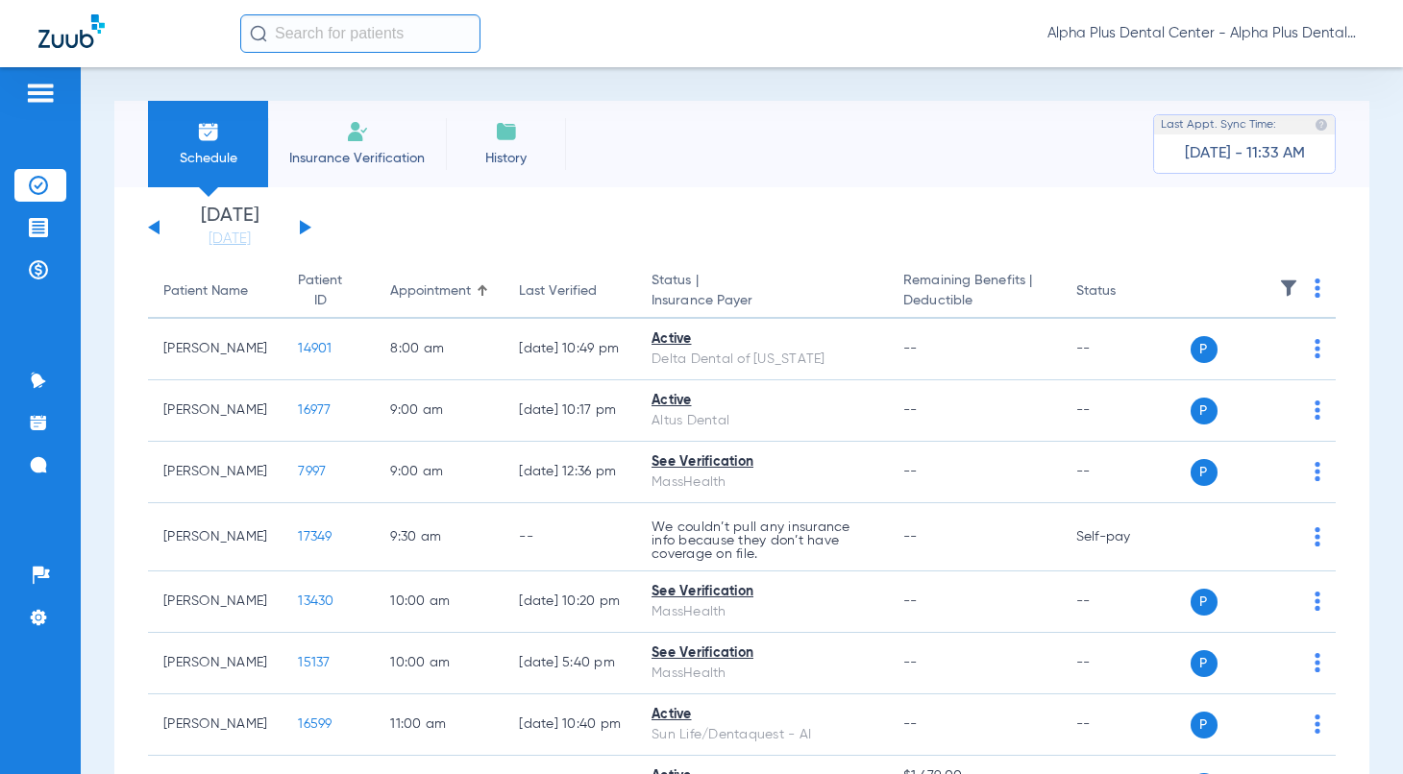
click at [1314, 283] on img at bounding box center [1317, 288] width 6 height 19
click at [1236, 358] on span "Verify All" at bounding box center [1228, 363] width 120 height 13
click at [150, 226] on button at bounding box center [154, 227] width 12 height 14
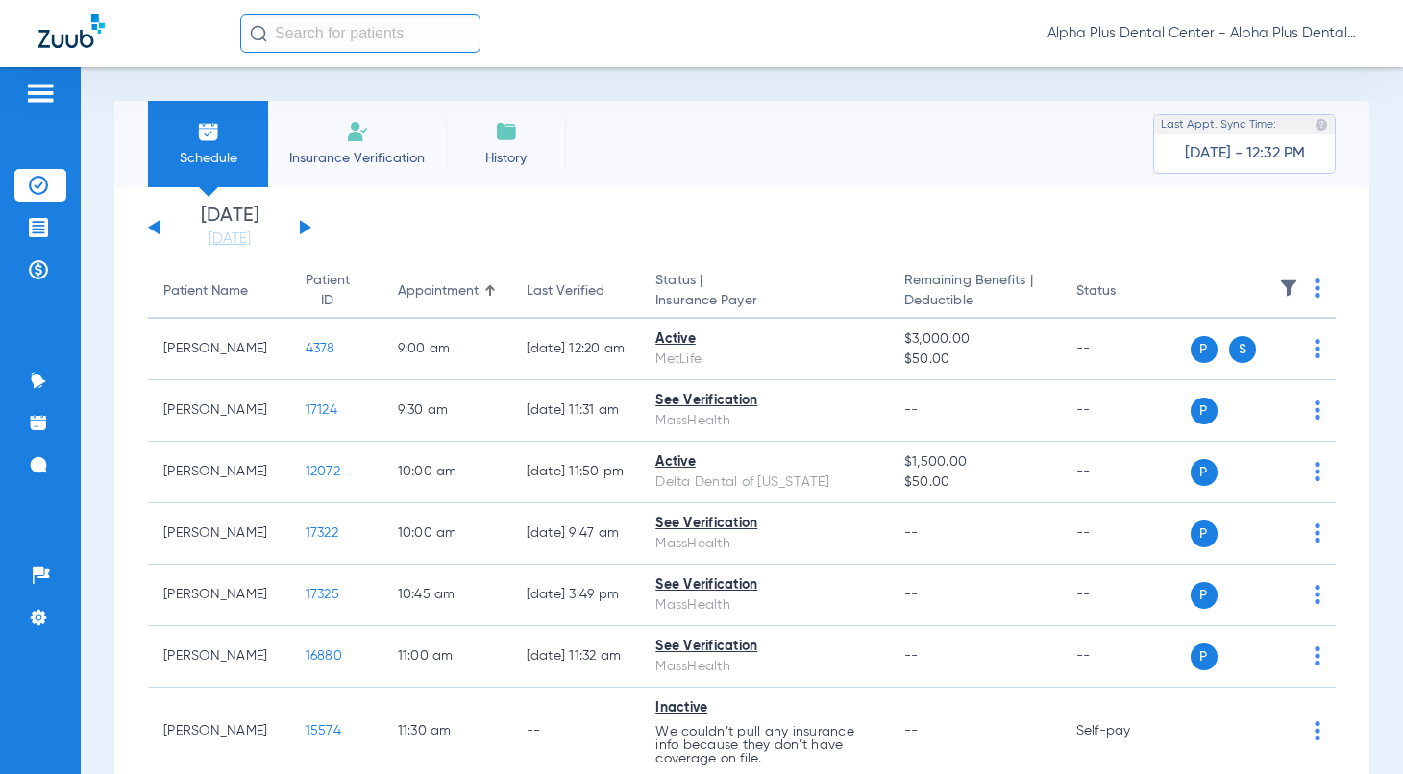
click at [1314, 284] on img at bounding box center [1317, 288] width 6 height 19
click at [1252, 370] on span "Verify All" at bounding box center [1228, 363] width 120 height 13
